Goal: Information Seeking & Learning: Learn about a topic

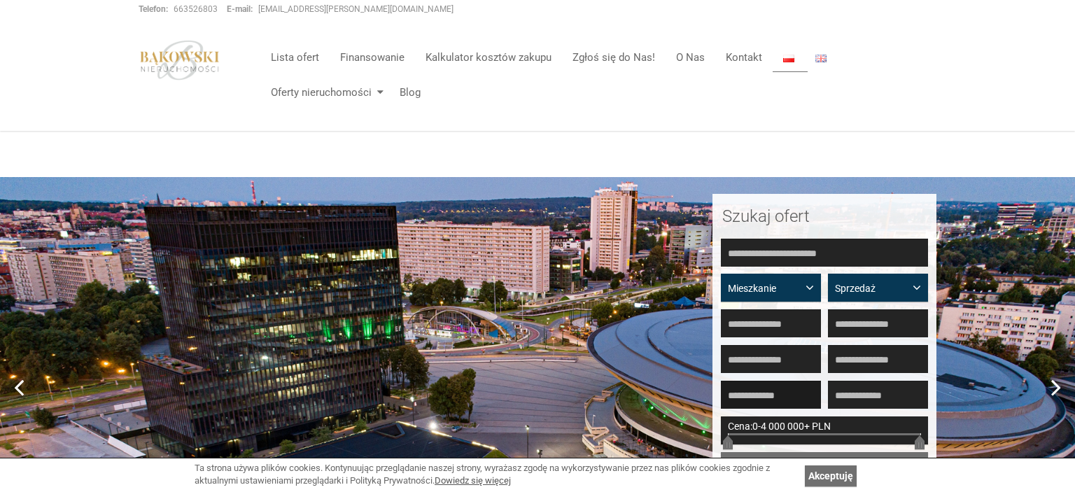
scroll to position [89, 0]
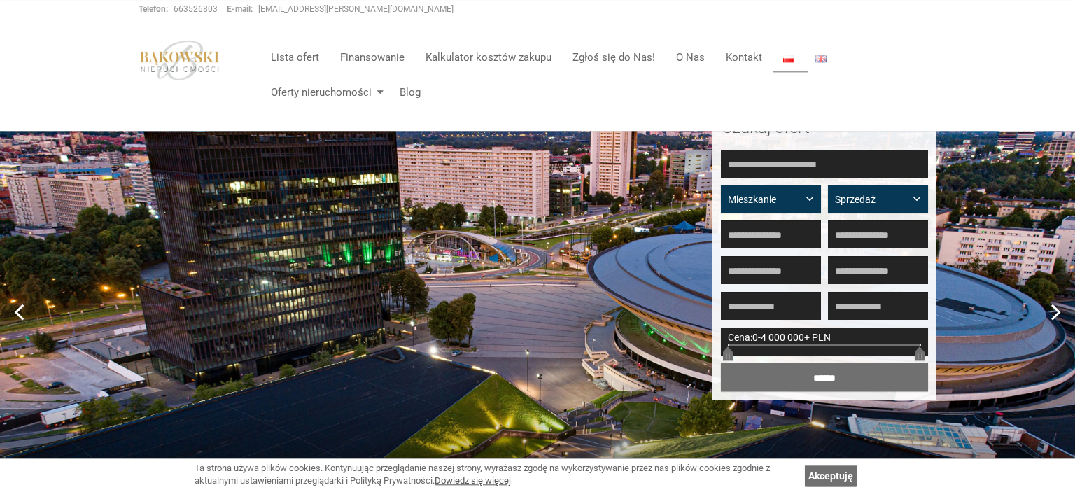
click at [802, 348] on div "Cena: 0 - 4 000 000+ PLN" at bounding box center [824, 342] width 207 height 28
drag, startPoint x: 917, startPoint y: 353, endPoint x: 738, endPoint y: 350, distance: 179.2
click at [738, 352] on span at bounding box center [741, 356] width 10 height 8
click at [822, 374] on input "******" at bounding box center [824, 377] width 207 height 28
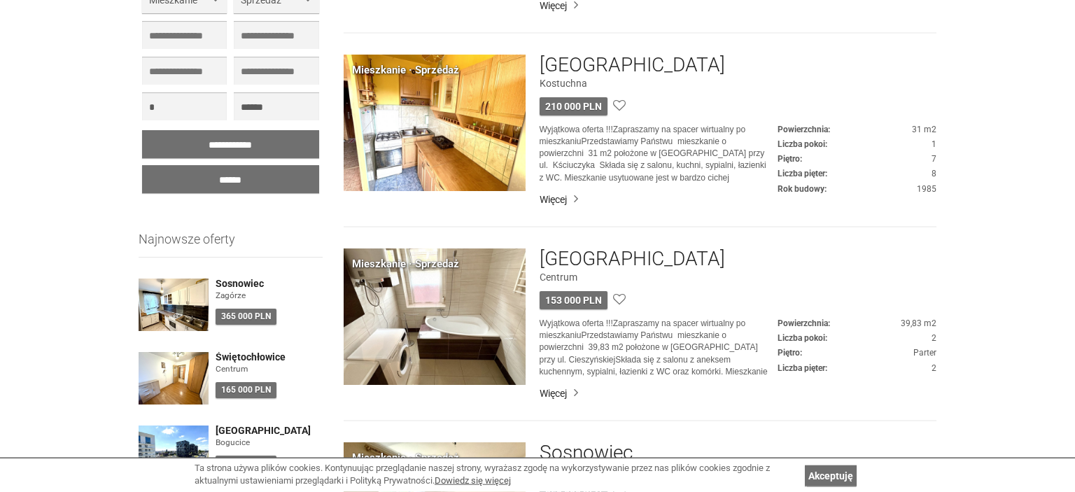
scroll to position [652, 0]
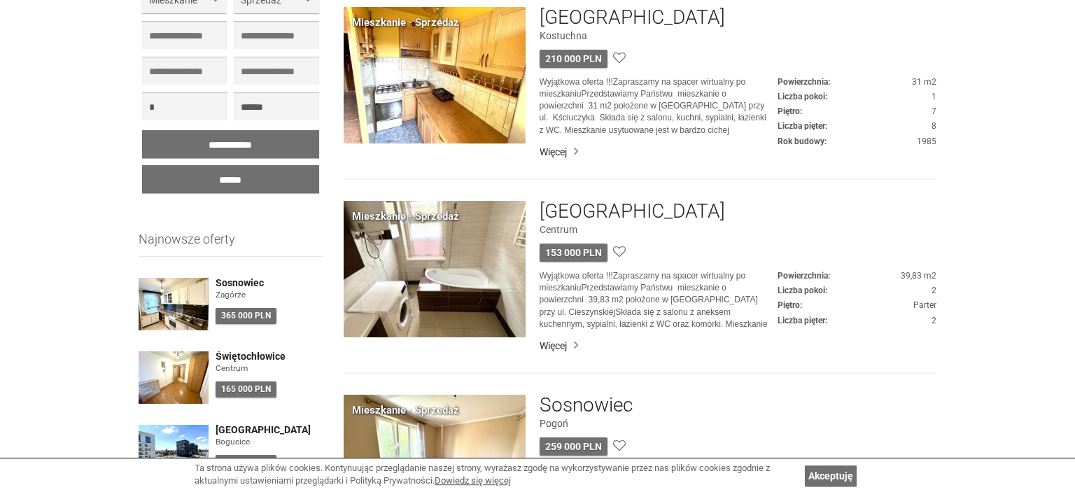
click at [461, 267] on img at bounding box center [435, 269] width 182 height 136
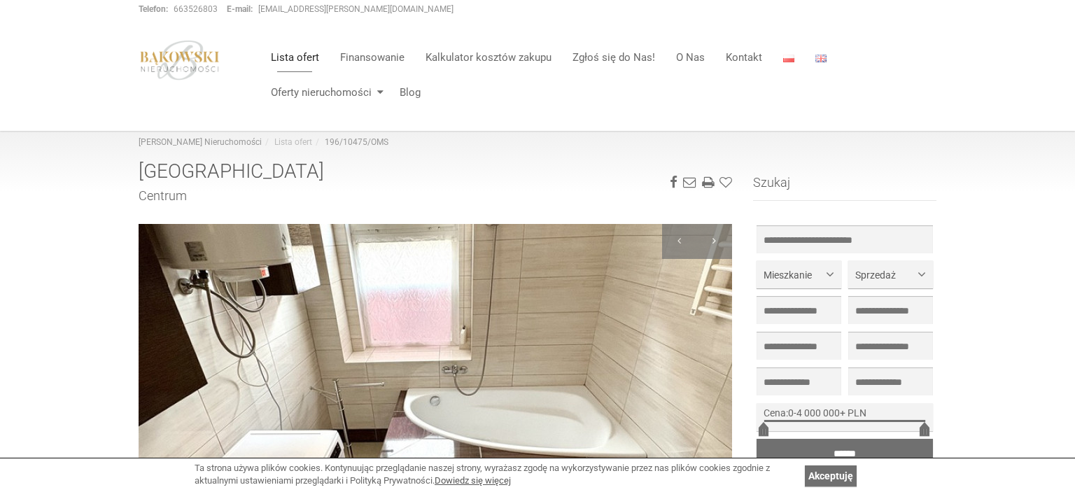
scroll to position [111, 0]
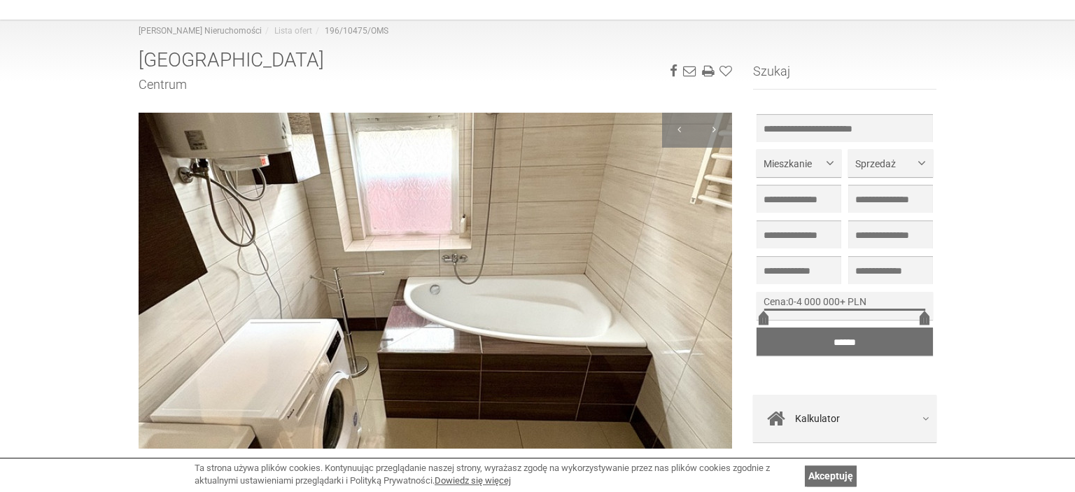
click at [461, 267] on img at bounding box center [435, 281] width 593 height 336
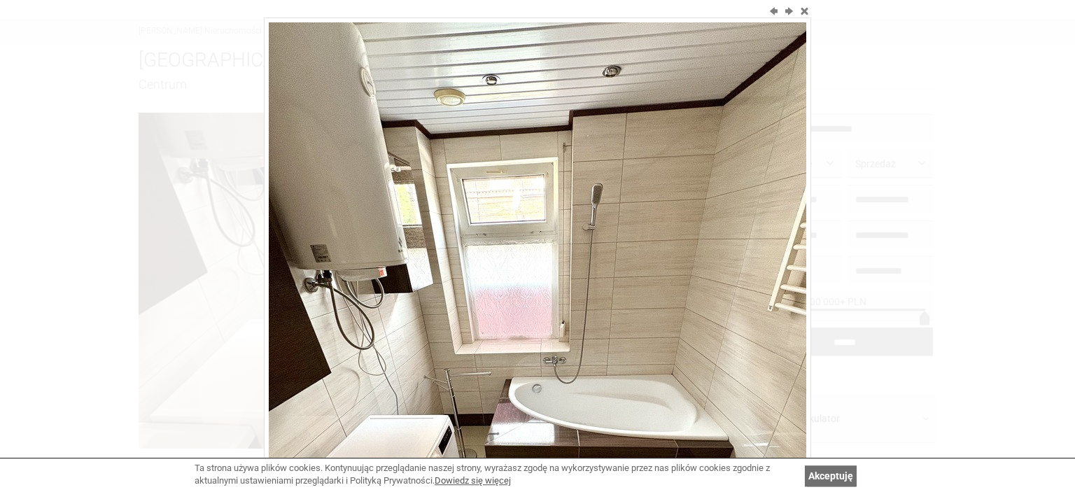
click at [757, 263] on img at bounding box center [537, 380] width 537 height 716
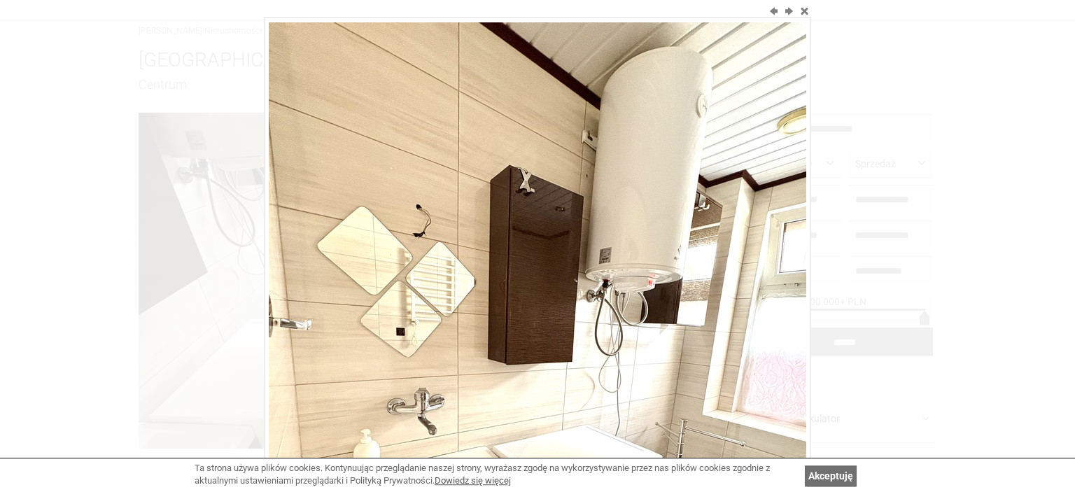
click at [757, 263] on img at bounding box center [537, 380] width 537 height 716
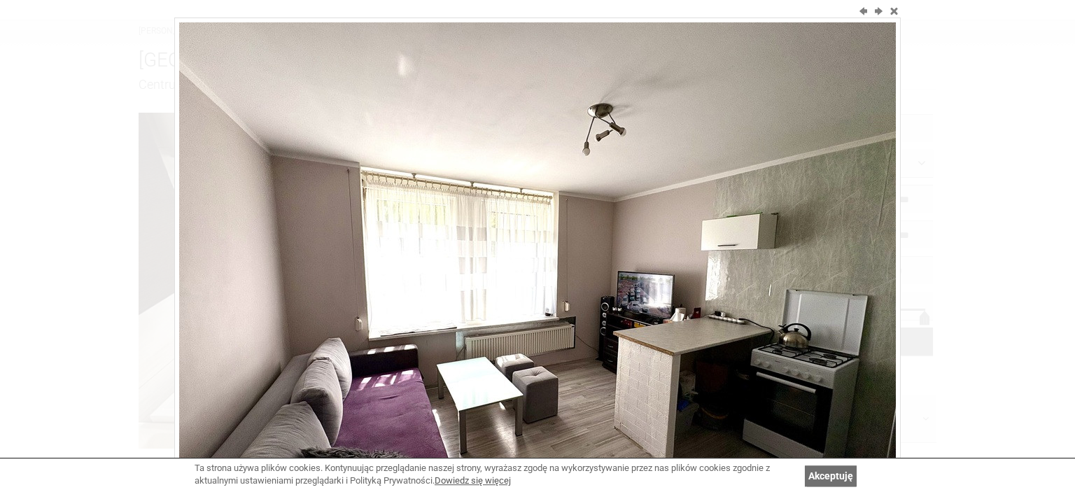
click at [757, 263] on img at bounding box center [537, 290] width 717 height 537
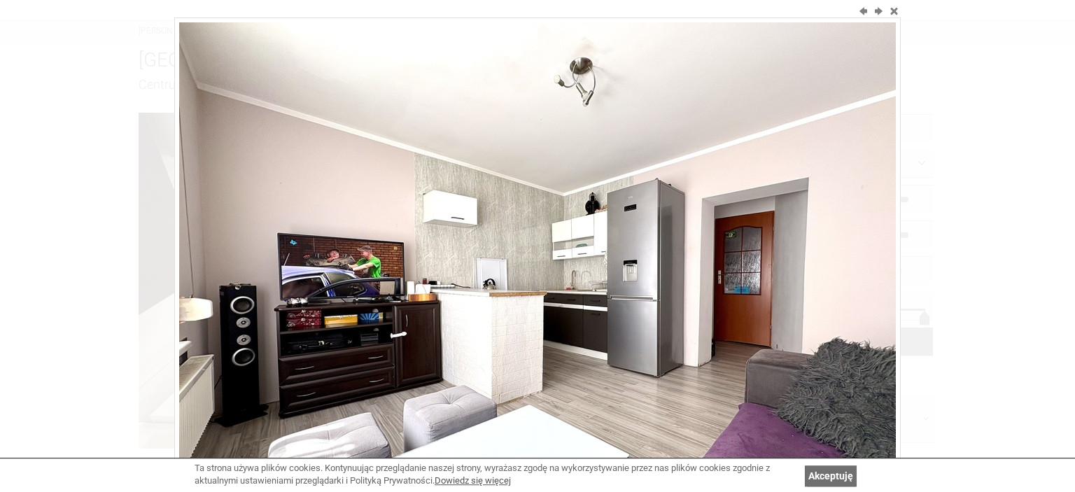
click at [757, 263] on img at bounding box center [537, 290] width 717 height 537
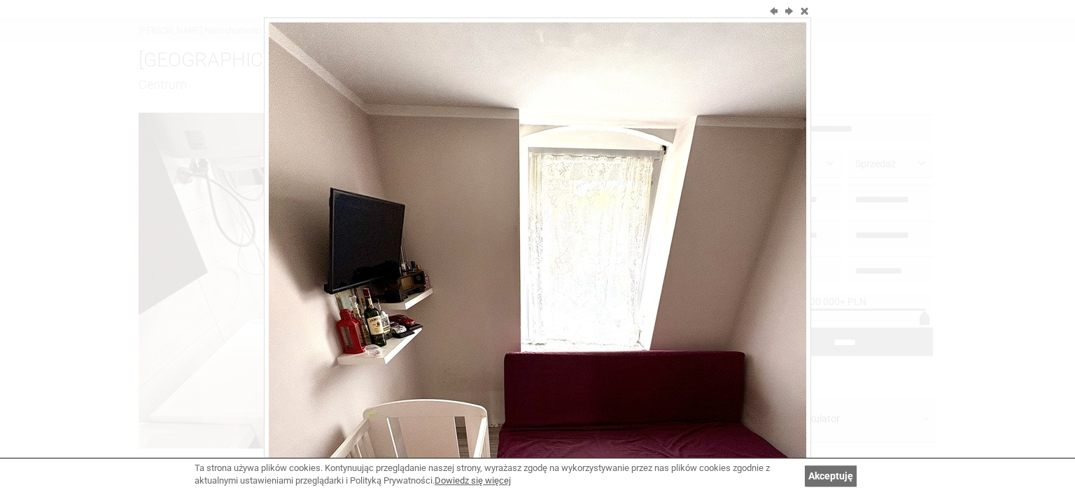
click at [757, 263] on img at bounding box center [537, 380] width 537 height 716
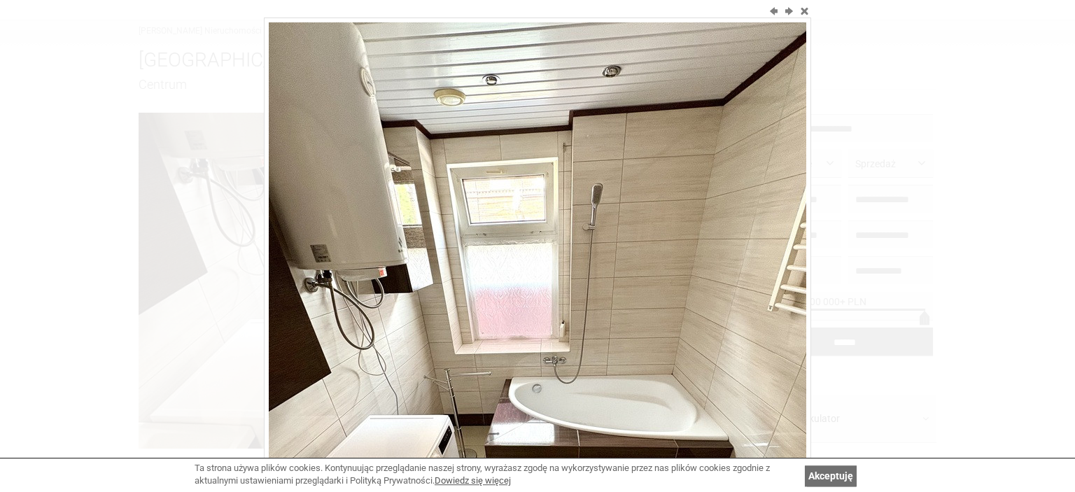
click at [757, 263] on img at bounding box center [537, 380] width 537 height 716
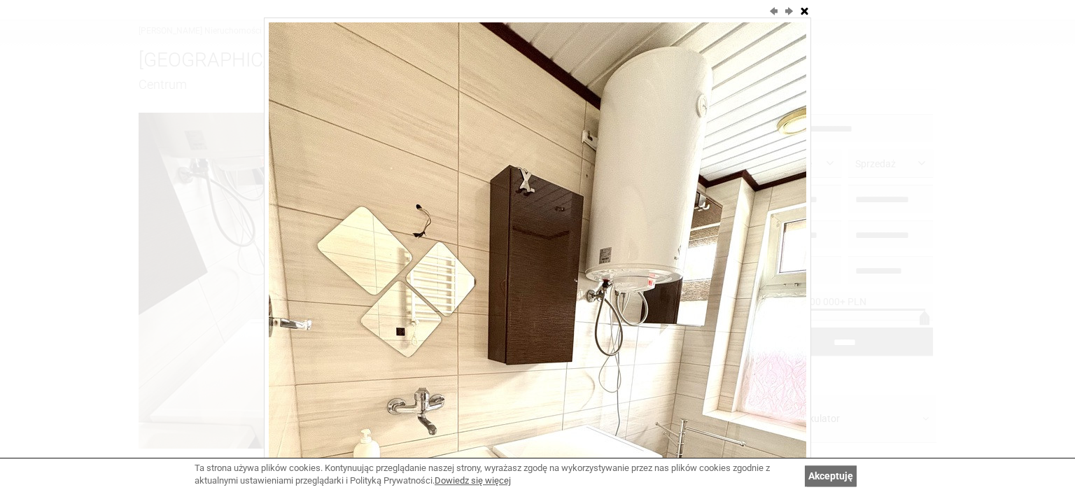
click at [804, 8] on button "close" at bounding box center [804, 10] width 14 height 14
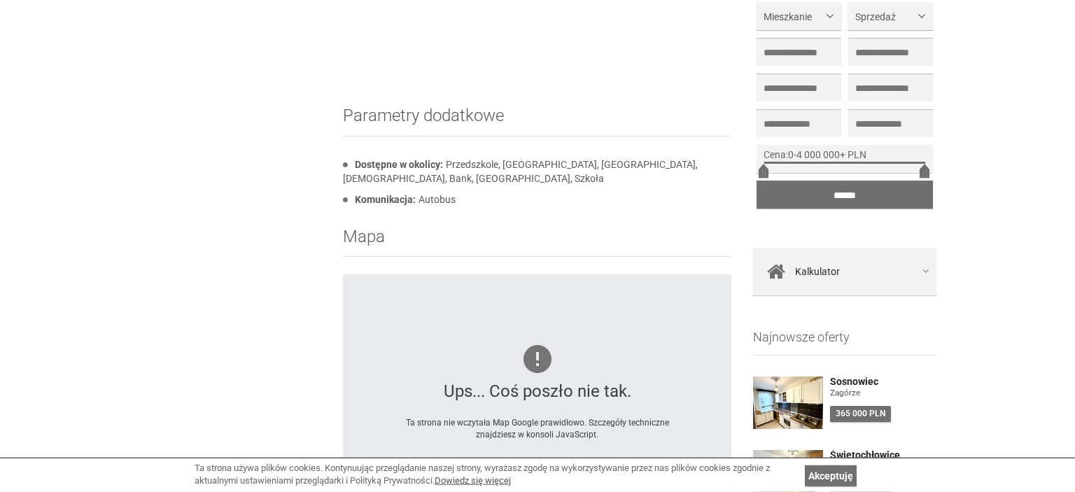
scroll to position [1486, 0]
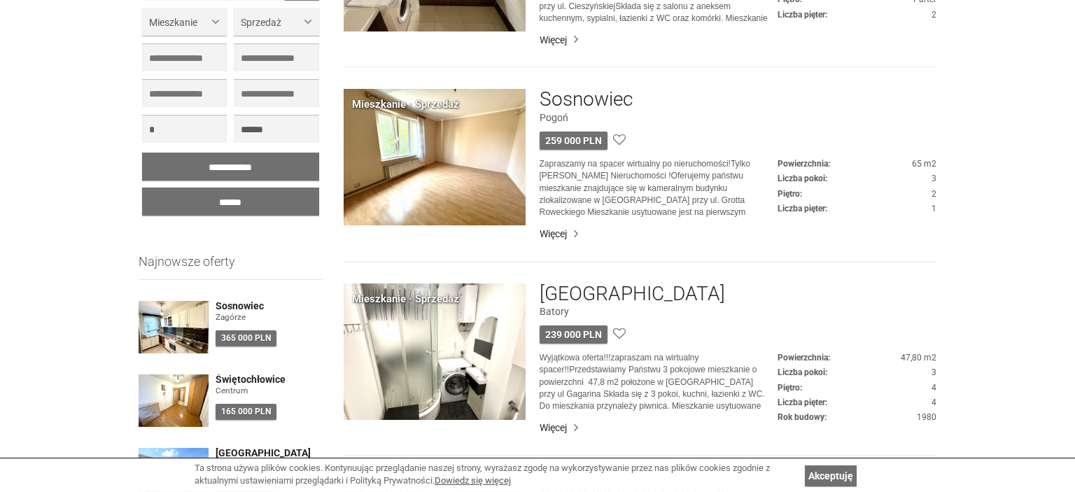
scroll to position [1098, 0]
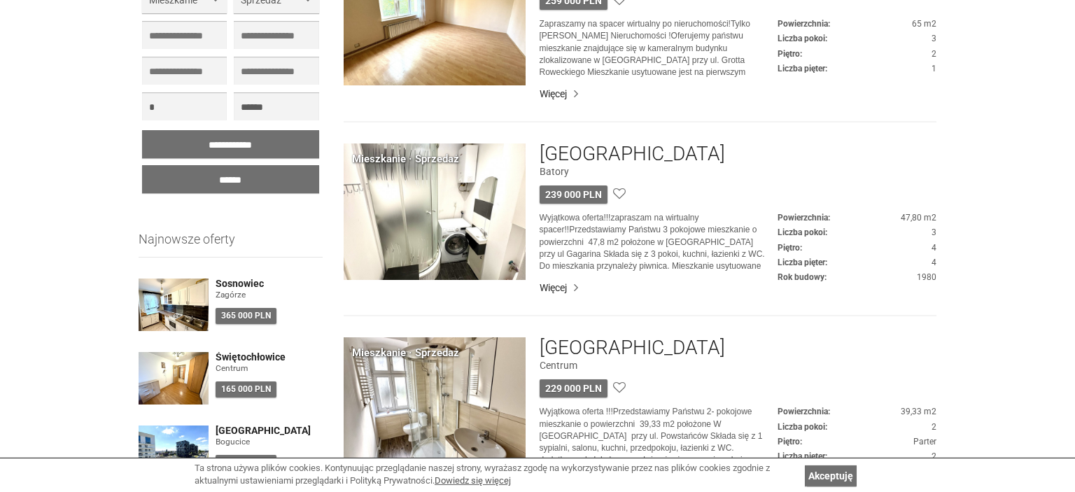
click at [449, 213] on img at bounding box center [435, 211] width 182 height 136
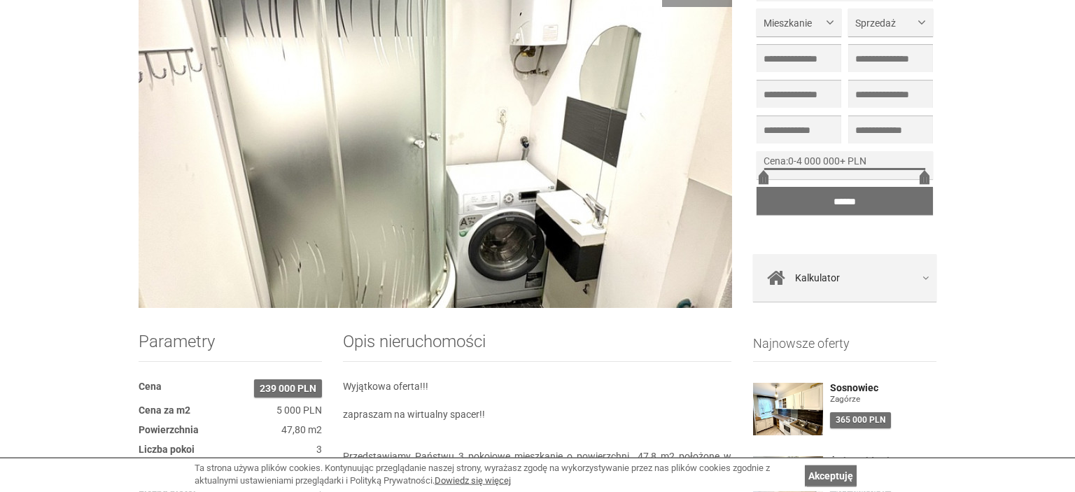
scroll to position [216, 0]
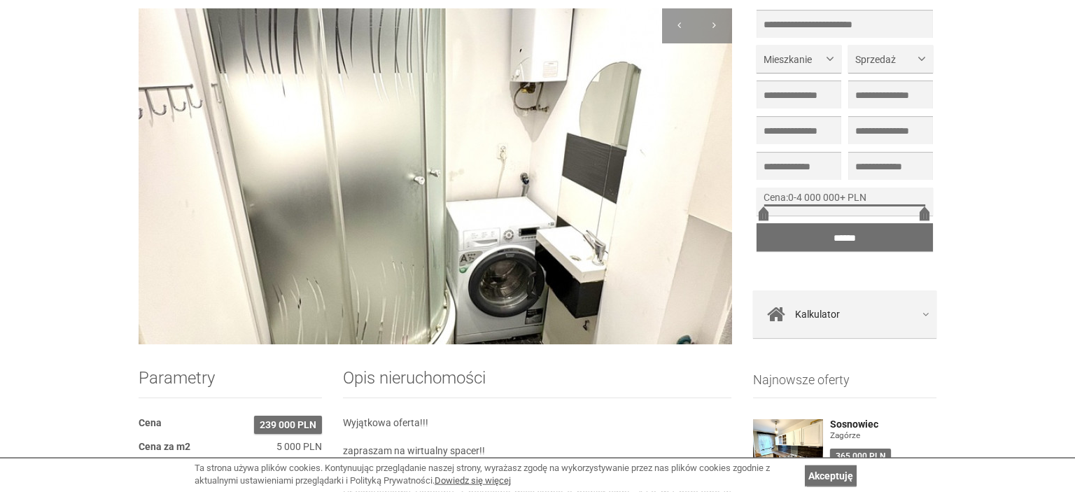
click at [567, 162] on img at bounding box center [435, 176] width 593 height 336
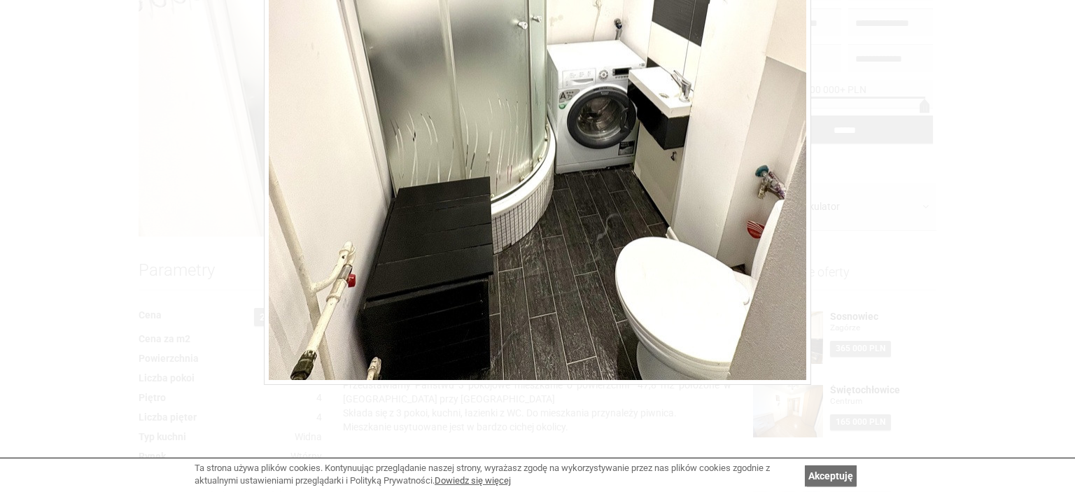
scroll to position [251, 0]
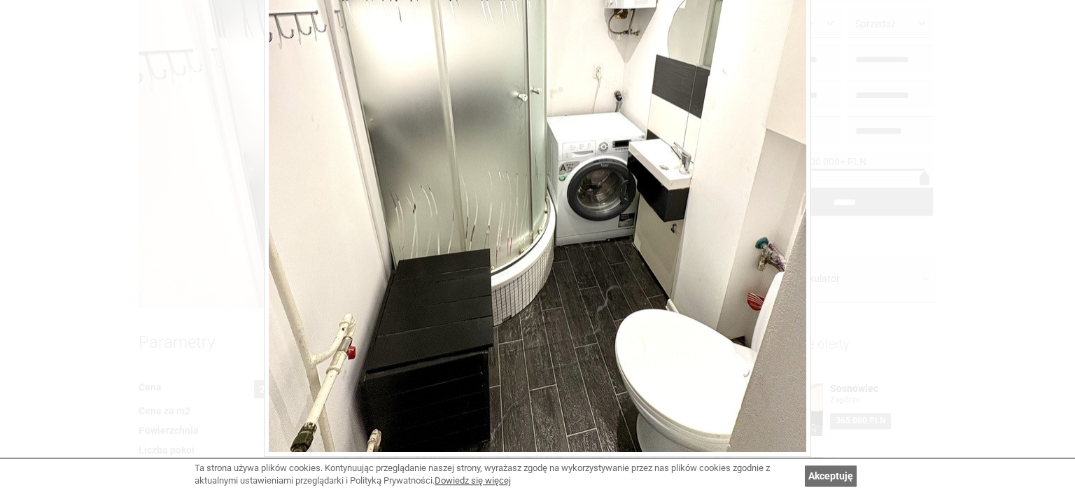
click at [861, 207] on div at bounding box center [537, 246] width 1075 height 492
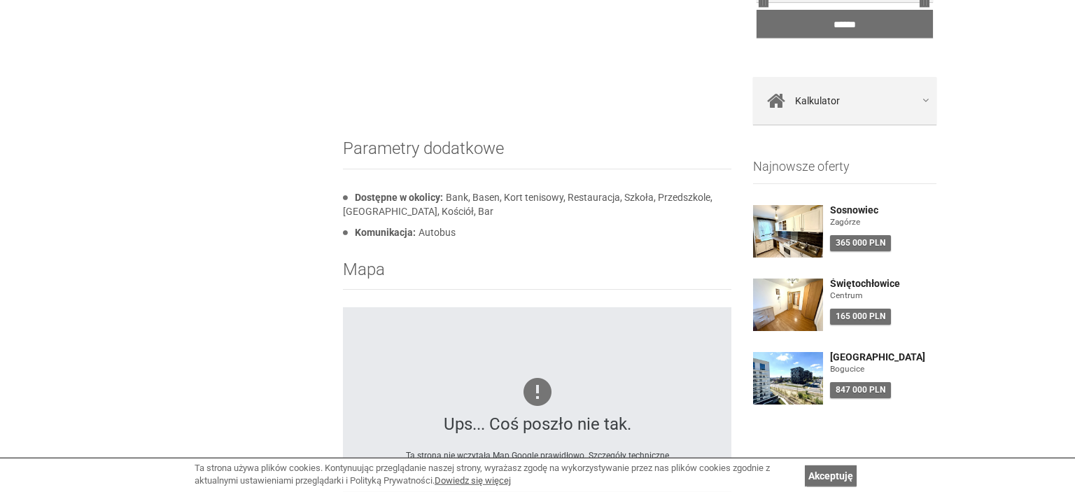
scroll to position [1285, 0]
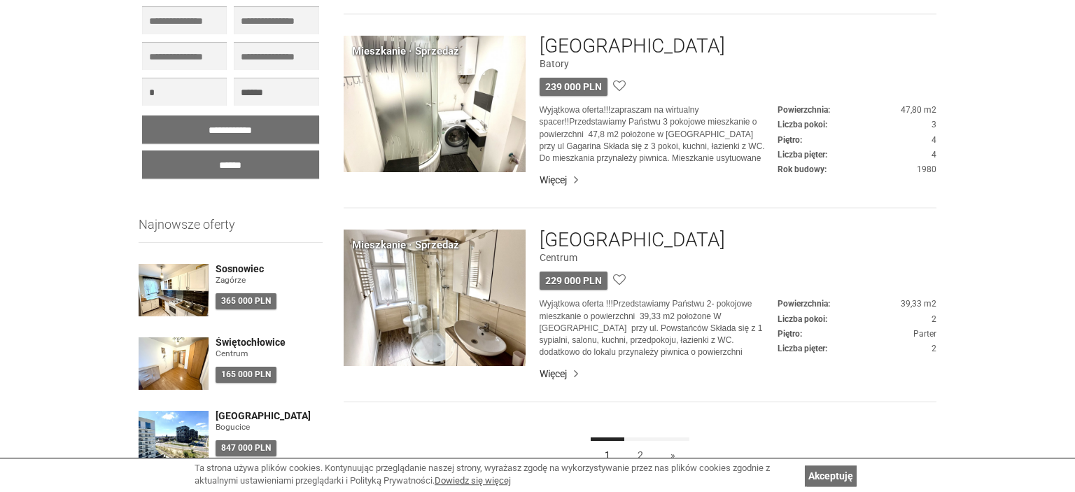
scroll to position [1263, 0]
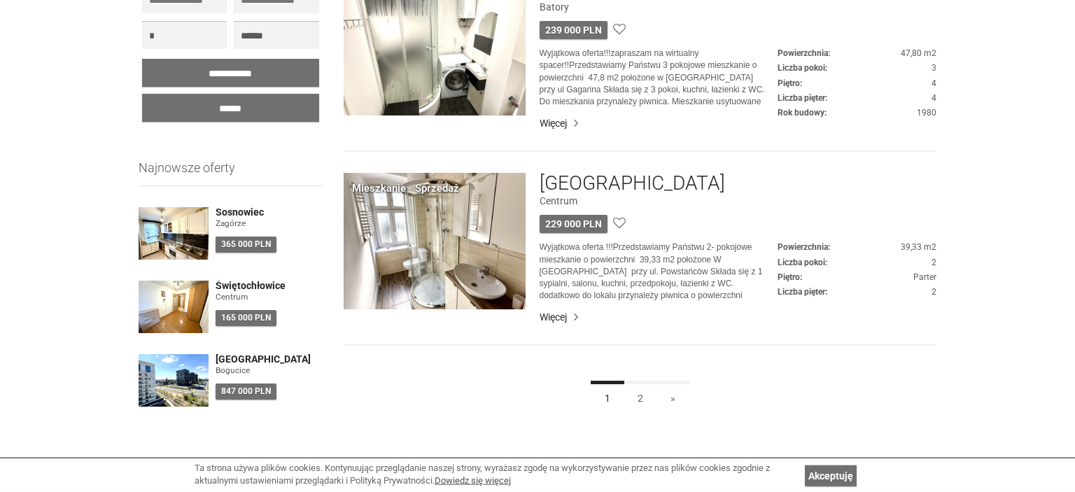
click at [434, 226] on img at bounding box center [435, 241] width 182 height 136
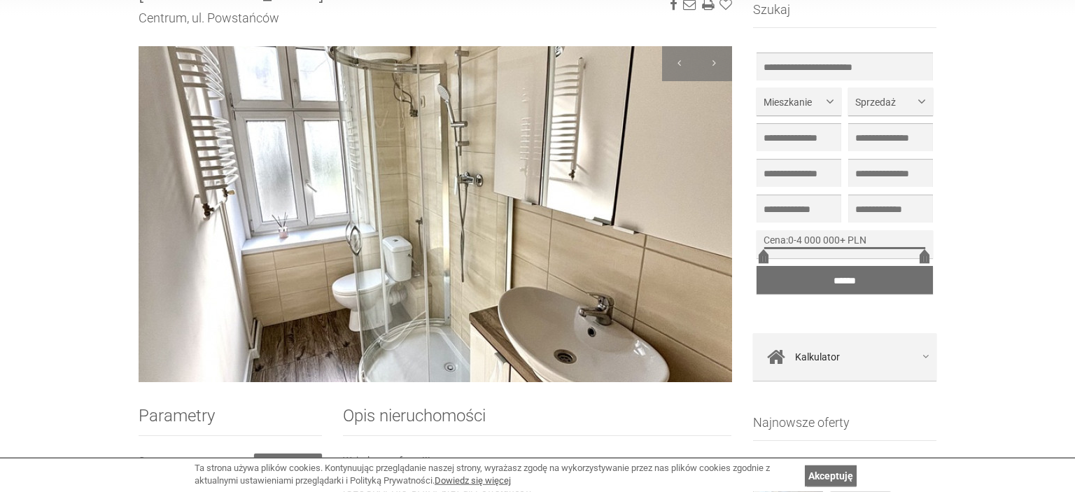
scroll to position [174, 0]
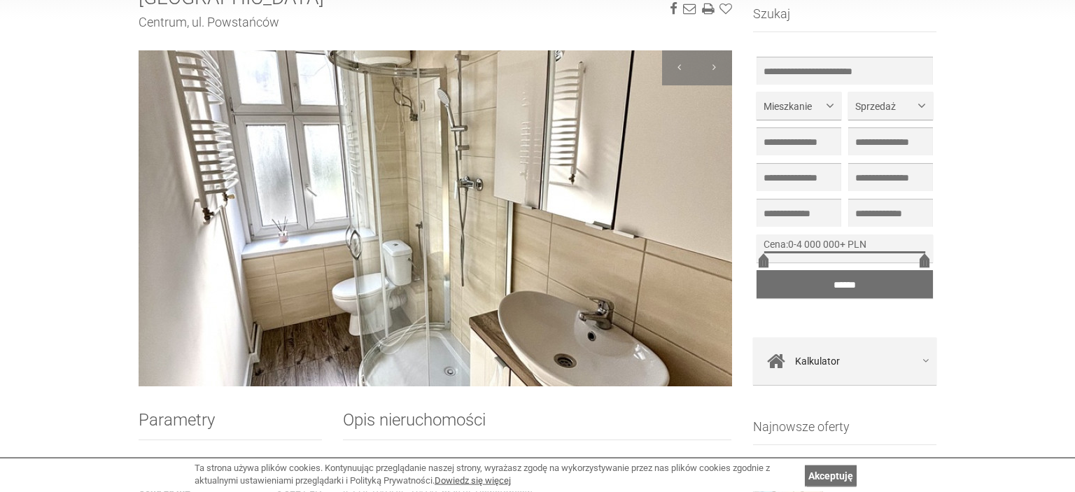
click at [675, 232] on img at bounding box center [435, 218] width 593 height 336
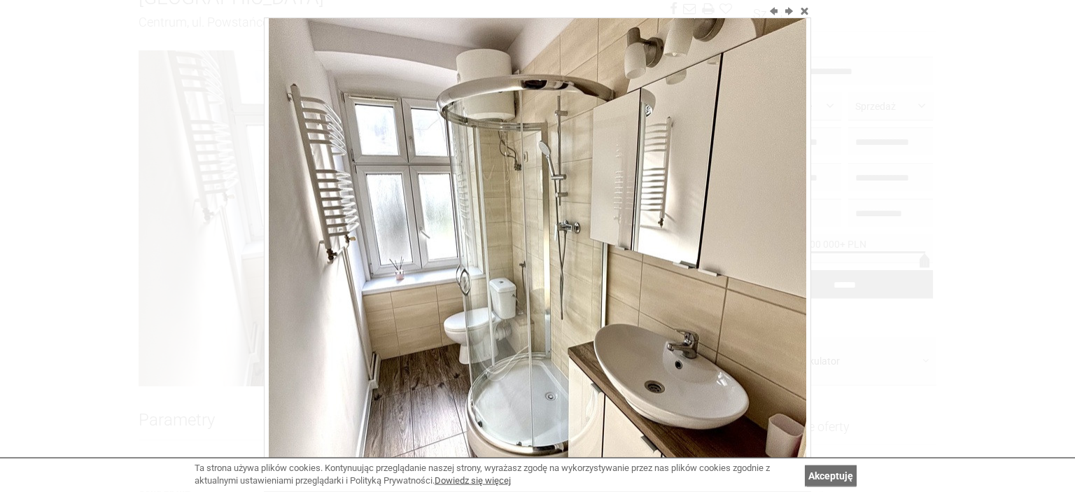
scroll to position [122, 0]
click at [778, 252] on img at bounding box center [537, 258] width 537 height 716
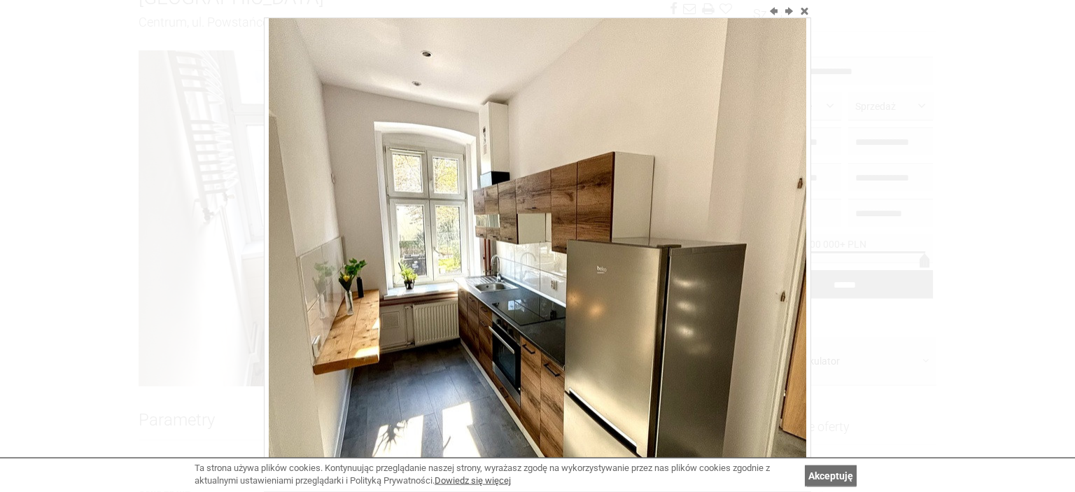
scroll to position [155, 0]
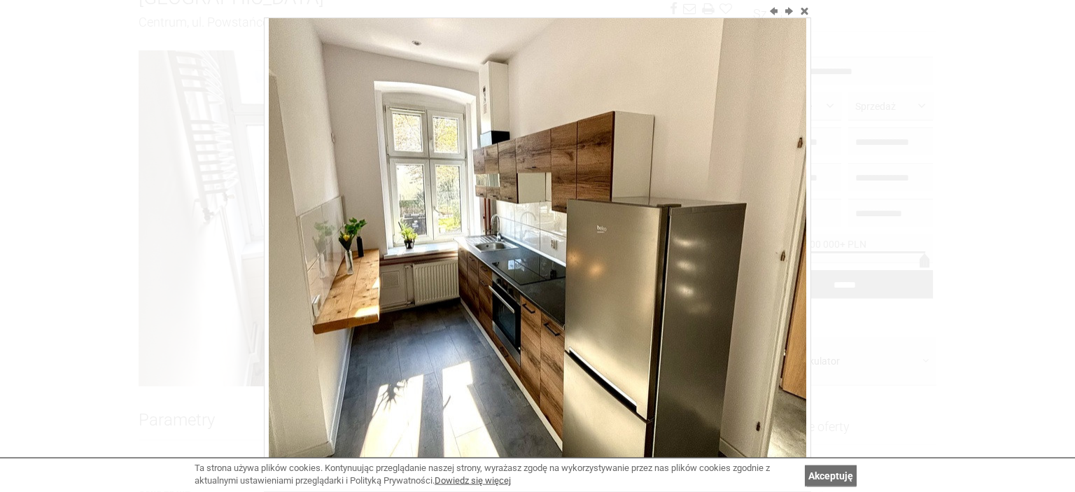
click at [787, 218] on img at bounding box center [537, 226] width 537 height 716
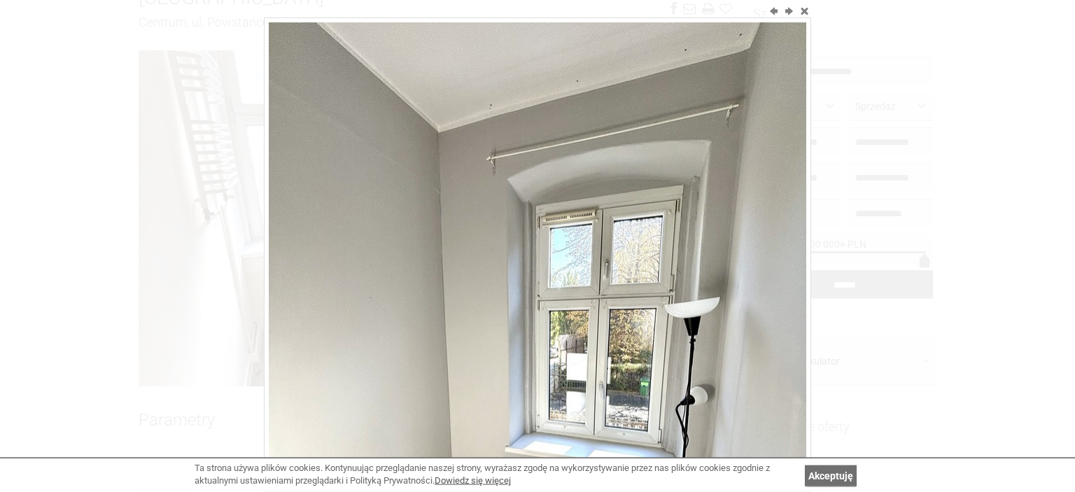
click at [787, 218] on img at bounding box center [537, 380] width 537 height 716
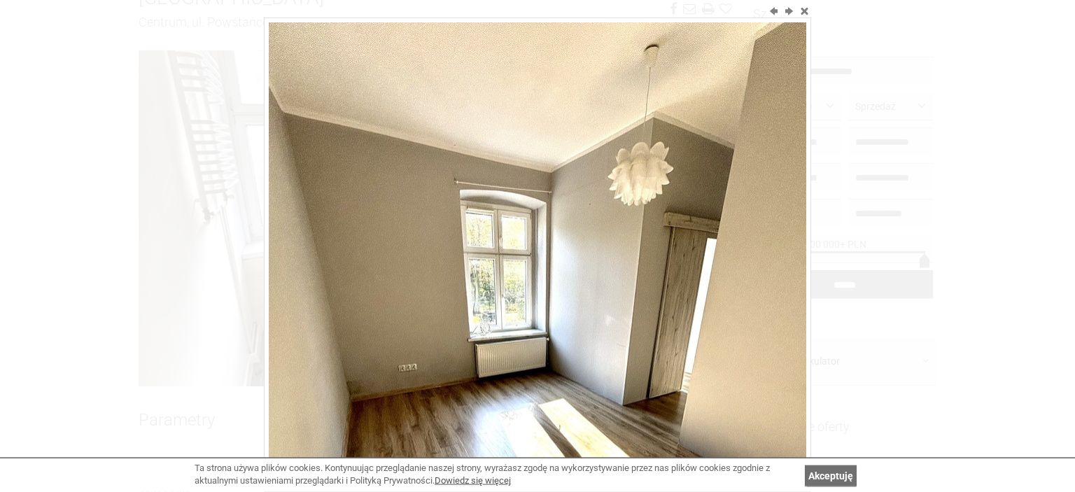
click at [787, 218] on img at bounding box center [537, 380] width 537 height 716
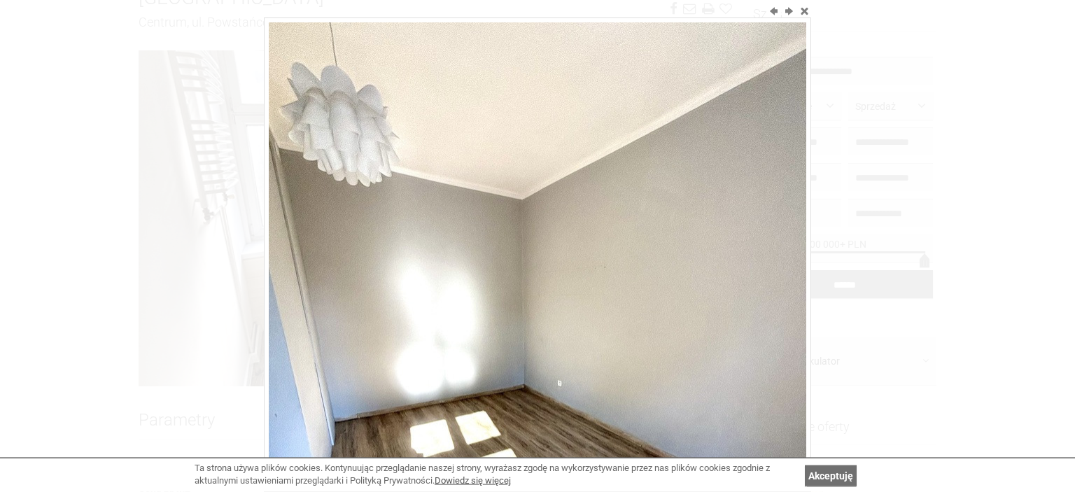
click at [787, 218] on img at bounding box center [537, 380] width 537 height 716
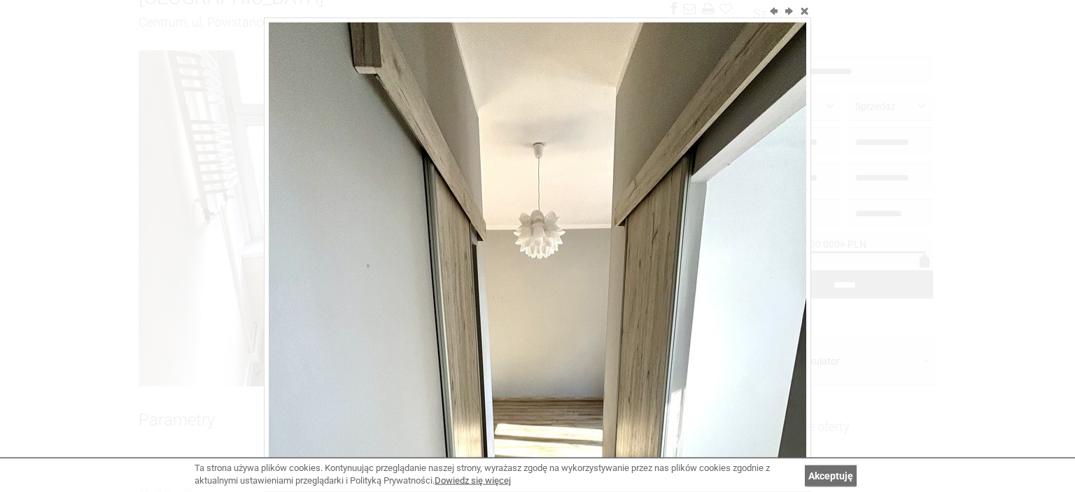
click at [787, 218] on img at bounding box center [537, 380] width 537 height 716
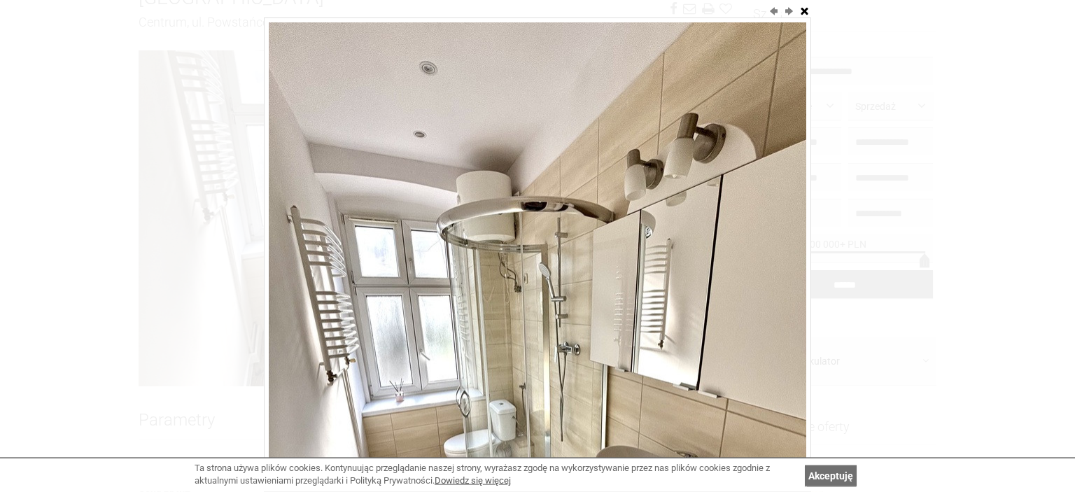
click at [802, 13] on button "close" at bounding box center [804, 10] width 14 height 14
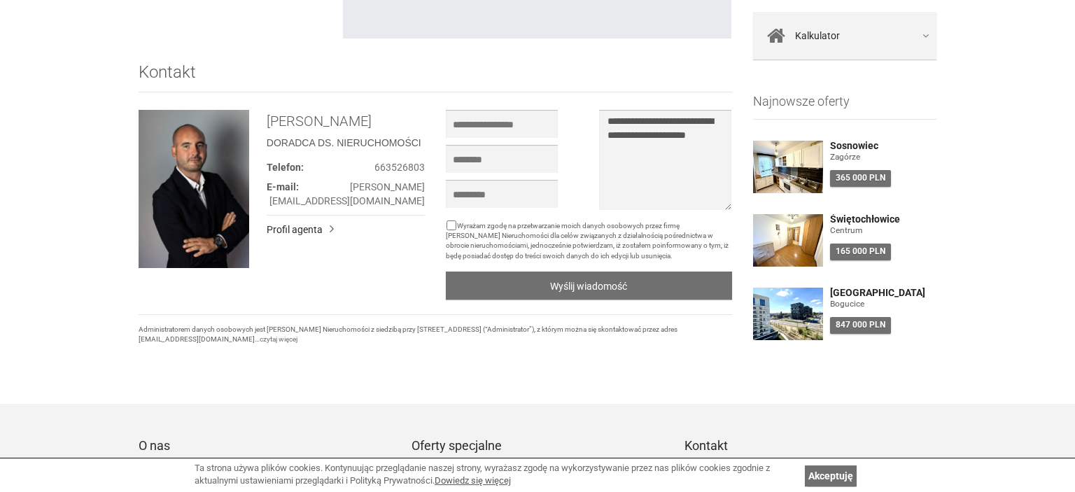
scroll to position [1643, 0]
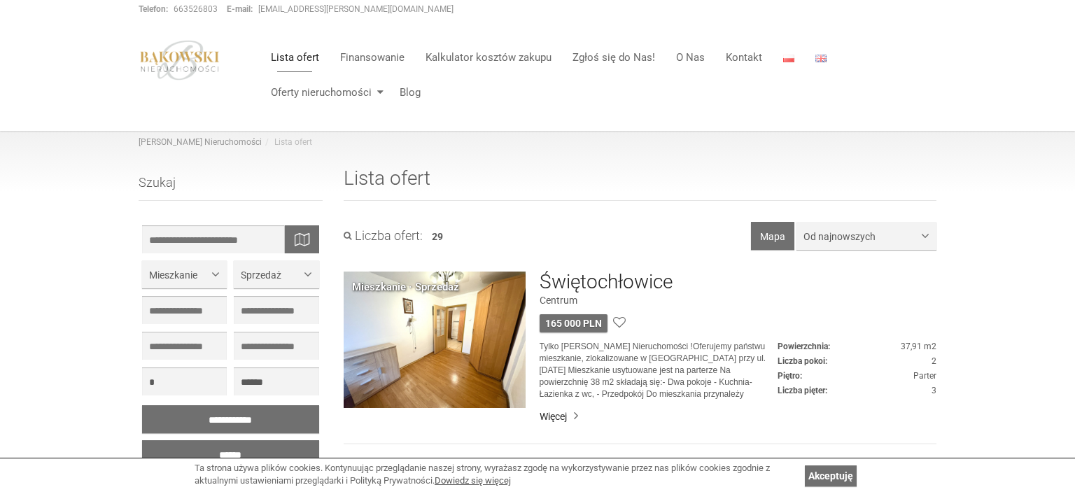
scroll to position [1263, 0]
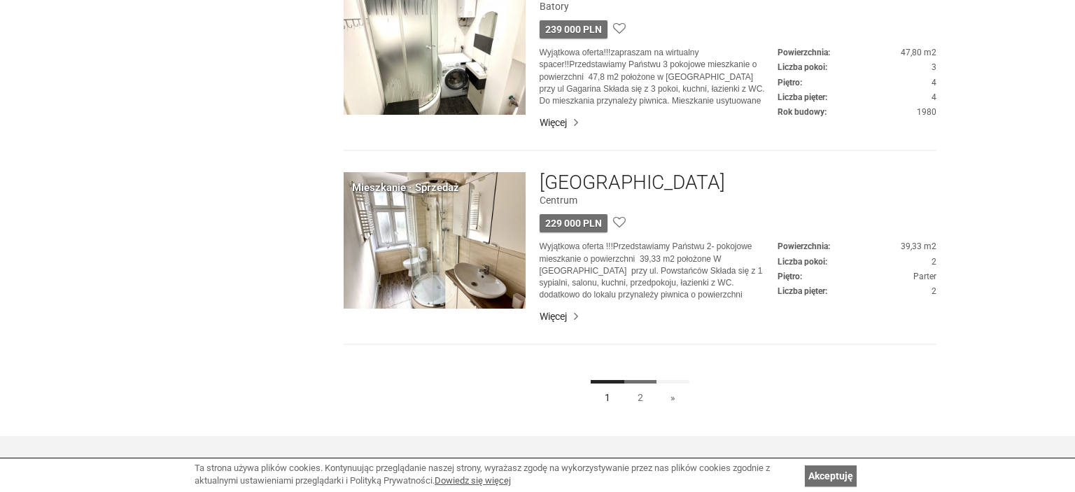
click at [627, 403] on link "2" at bounding box center [641, 395] width 34 height 31
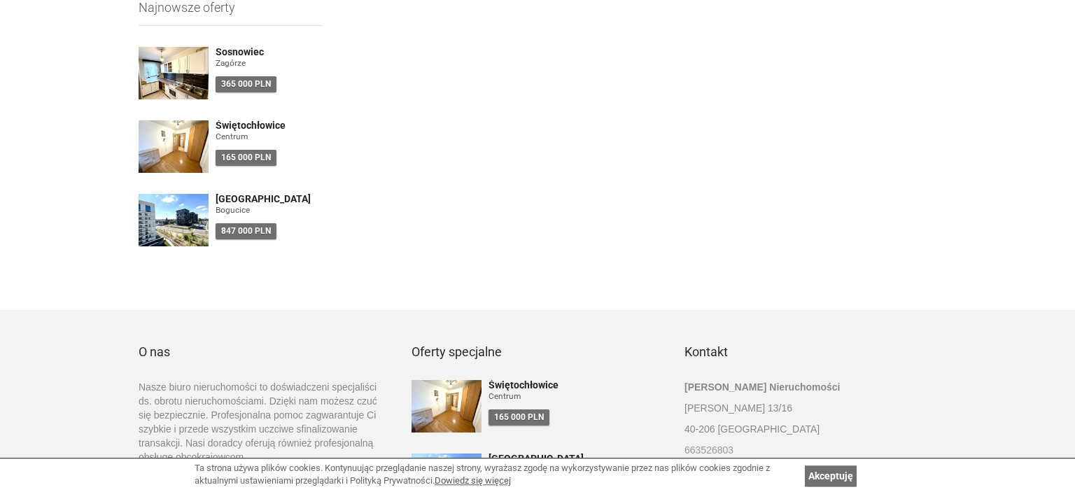
scroll to position [621, 0]
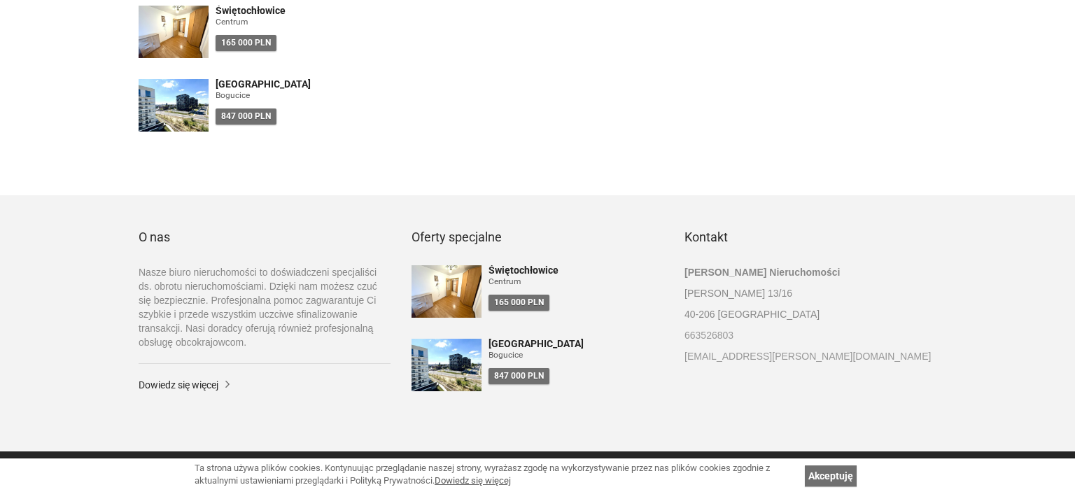
click at [455, 284] on img at bounding box center [447, 291] width 70 height 52
